Goal: Task Accomplishment & Management: Manage account settings

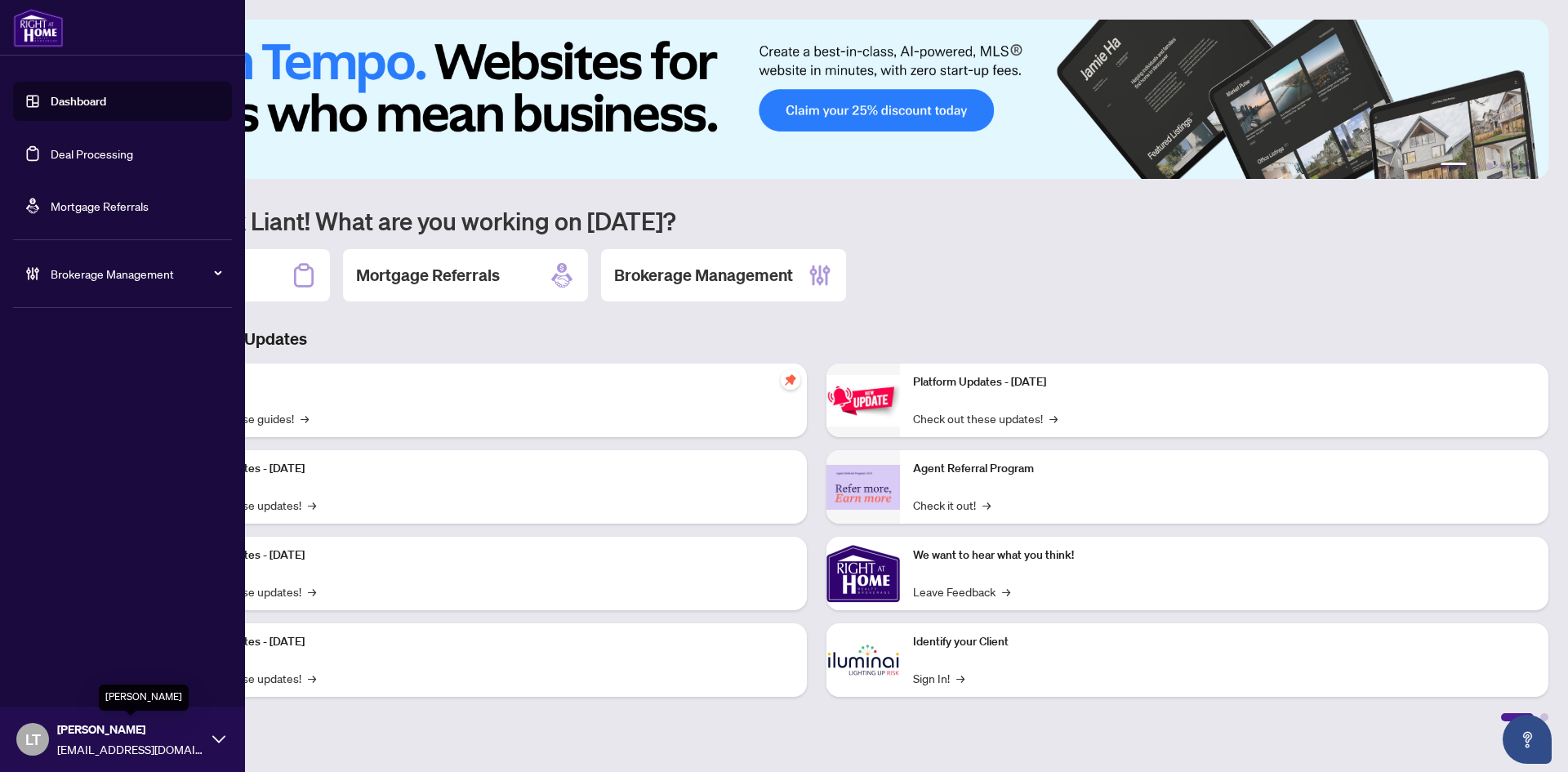
click at [153, 736] on span "[PERSON_NAME]" at bounding box center [130, 729] width 147 height 18
click at [62, 675] on span "Logout" at bounding box center [65, 677] width 37 height 26
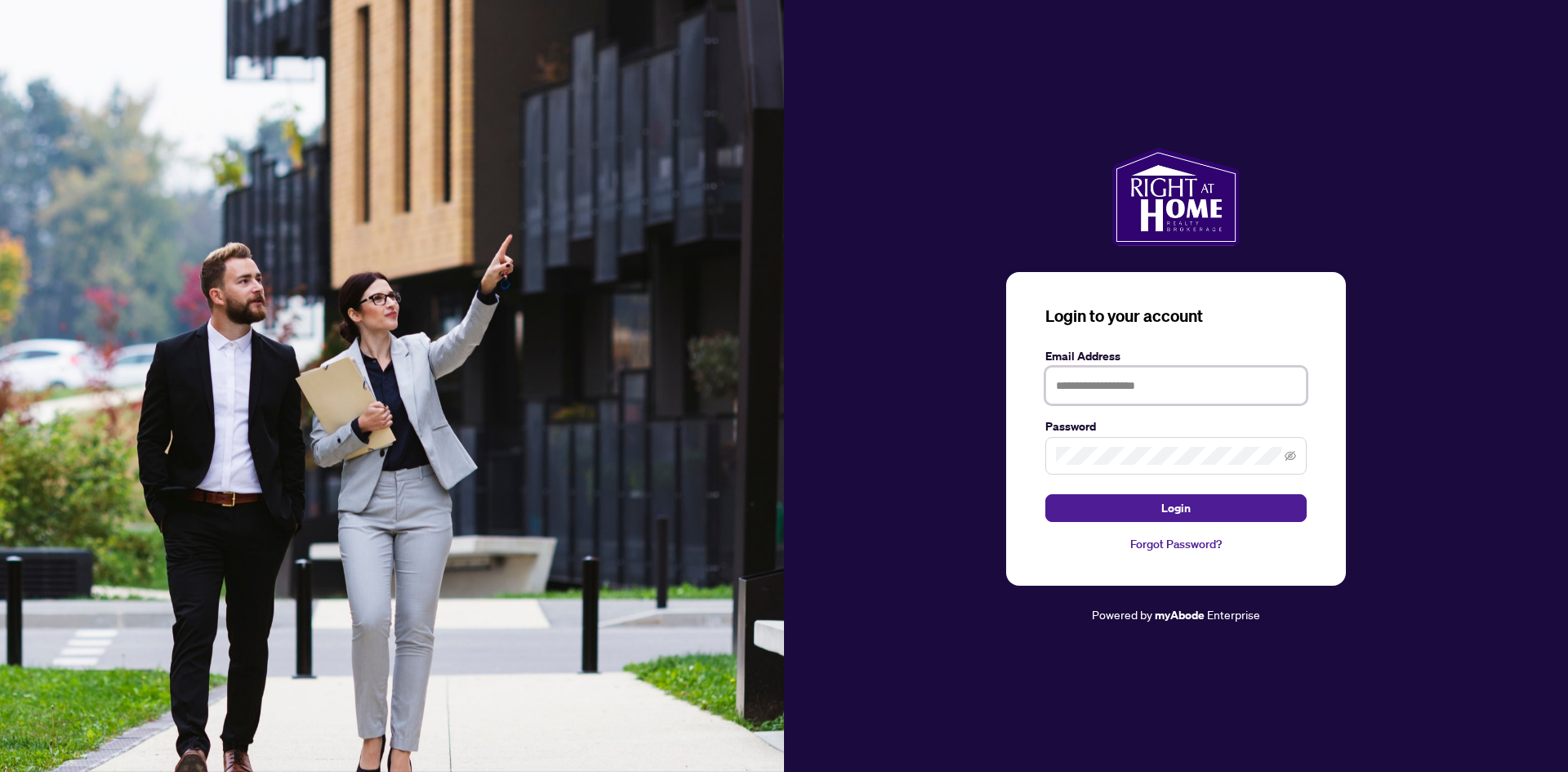
type input "**********"
click at [1084, 500] on button "Login" at bounding box center [1176, 508] width 261 height 27
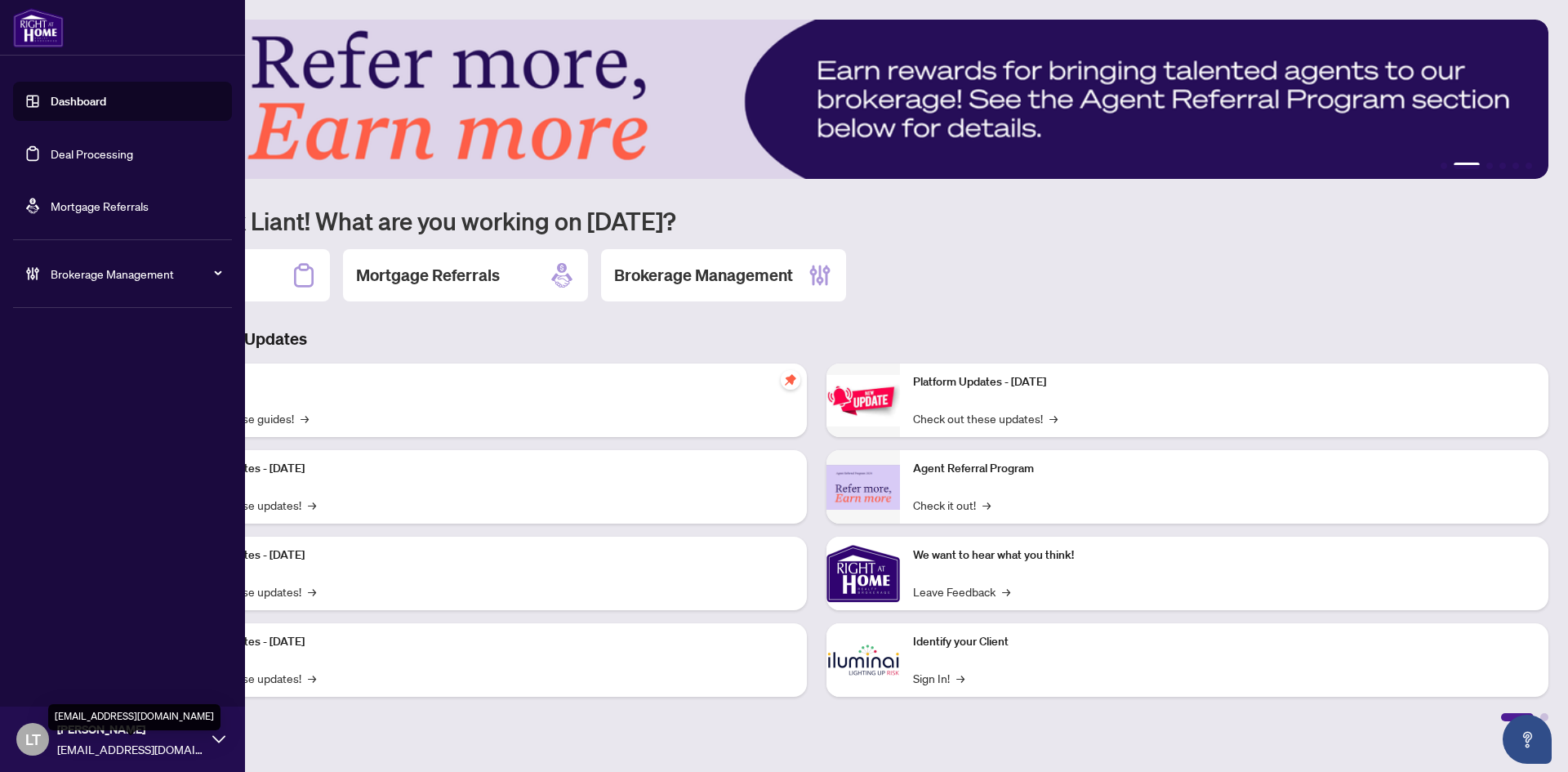
click at [109, 754] on span "[EMAIL_ADDRESS][DOMAIN_NAME]" at bounding box center [130, 749] width 147 height 18
click at [151, 739] on div "[PERSON_NAME] [EMAIL_ADDRESS][DOMAIN_NAME]" at bounding box center [130, 739] width 147 height 38
click at [51, 680] on span "Logout" at bounding box center [65, 677] width 37 height 26
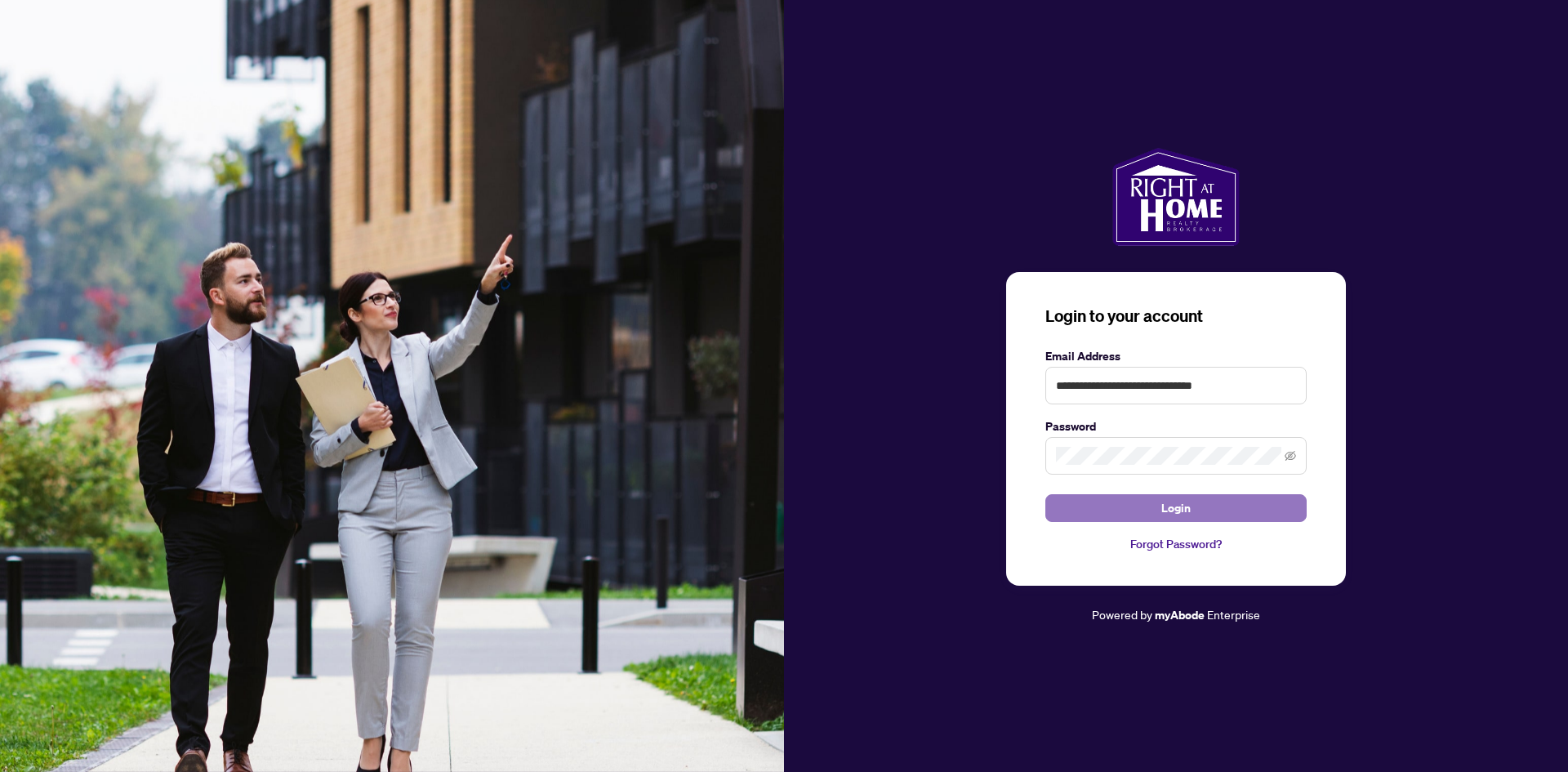
click at [1090, 513] on button "Login" at bounding box center [1176, 508] width 261 height 27
